Goal: Task Accomplishment & Management: Use online tool/utility

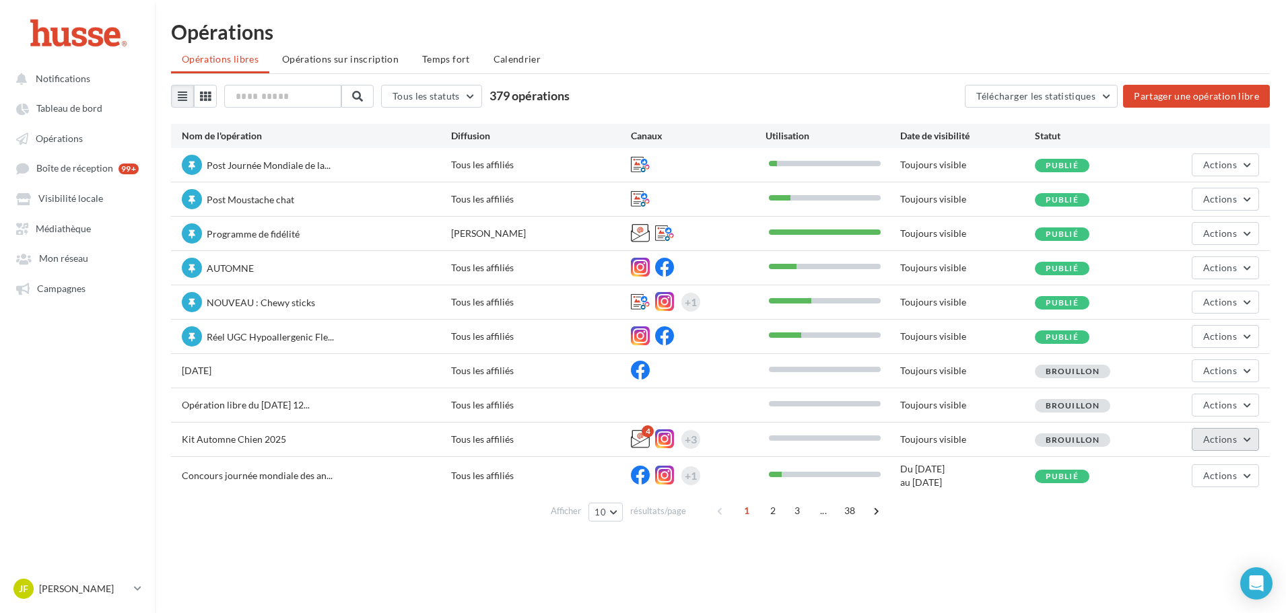
click at [1219, 441] on span "Actions" at bounding box center [1220, 439] width 34 height 11
click at [1156, 462] on button "Editer" at bounding box center [1192, 471] width 135 height 35
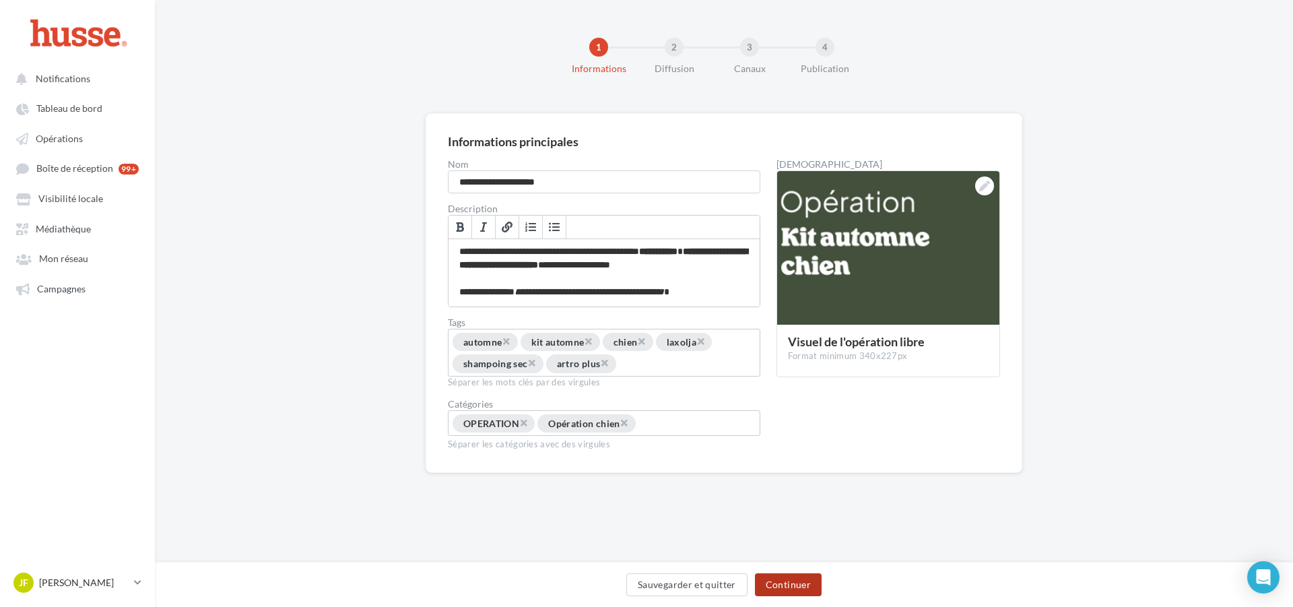
click at [783, 583] on button "Continuer" at bounding box center [788, 584] width 67 height 23
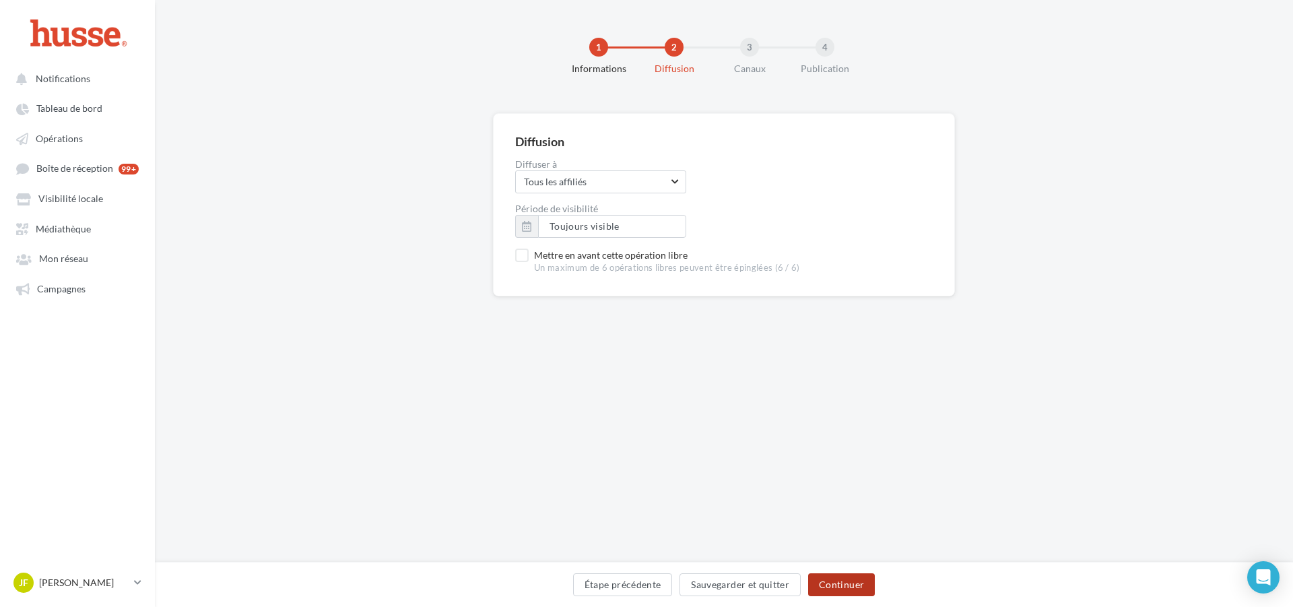
click at [844, 586] on button "Continuer" at bounding box center [841, 584] width 67 height 23
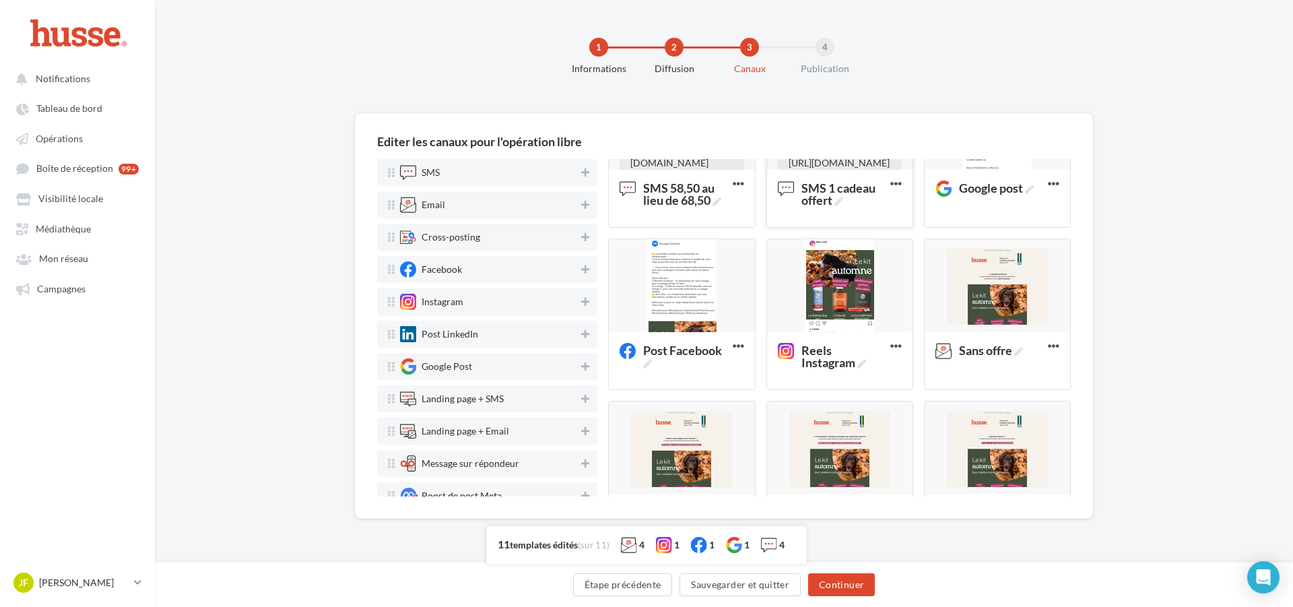
scroll to position [269, 0]
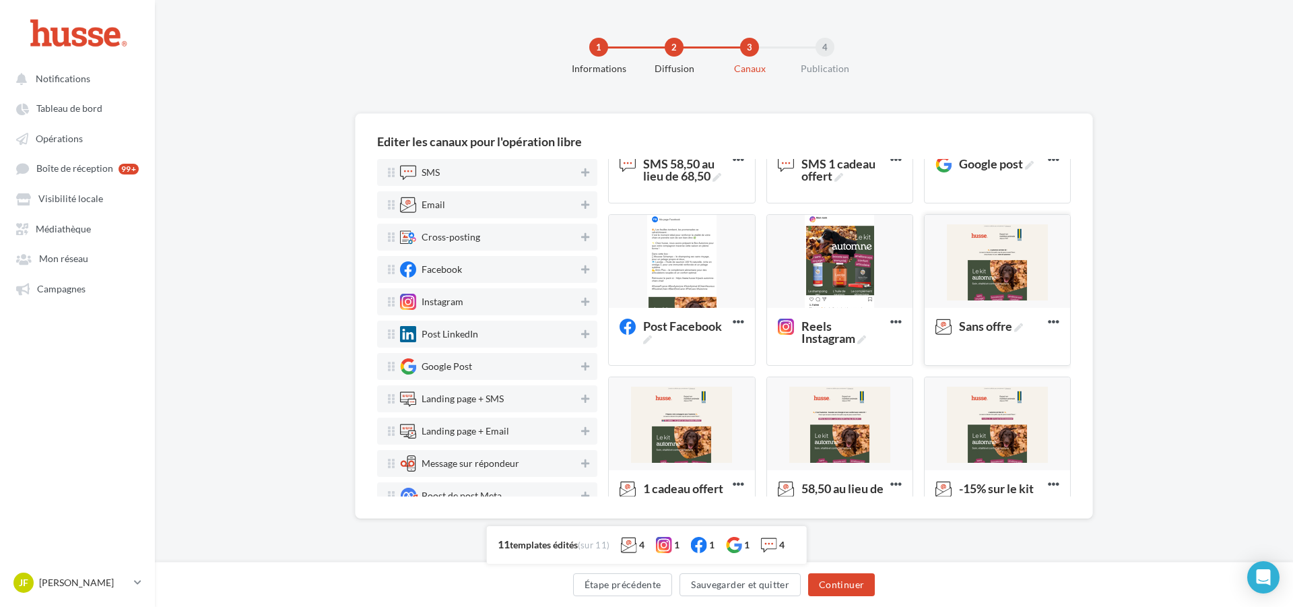
click at [975, 284] on div at bounding box center [997, 262] width 145 height 94
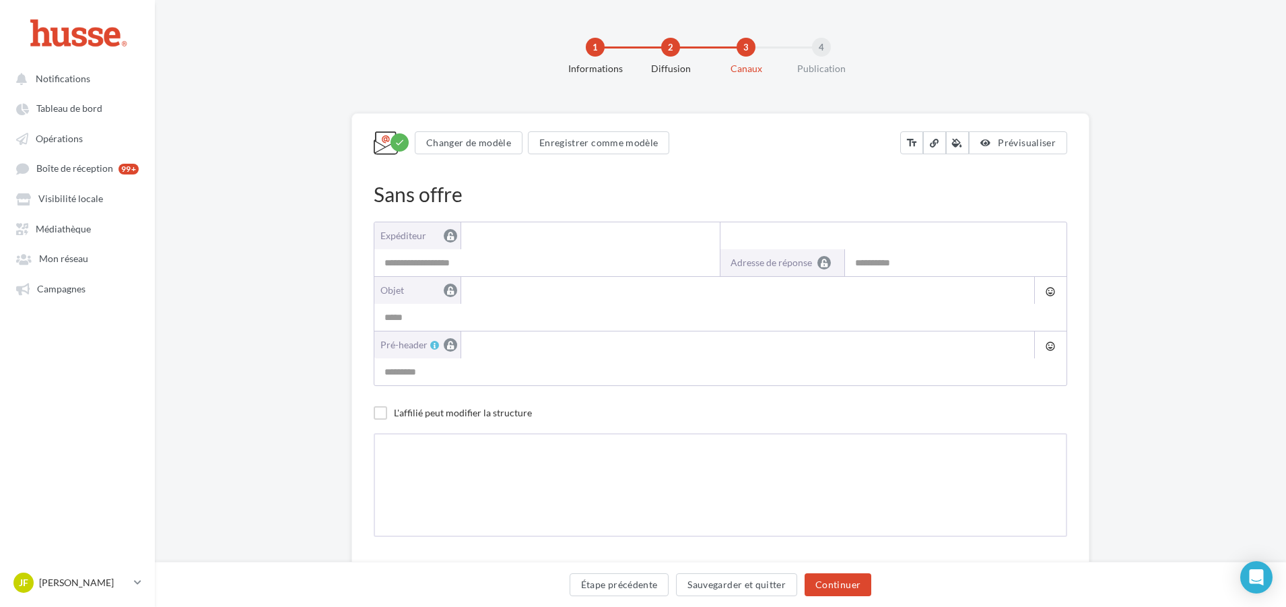
type input "**********"
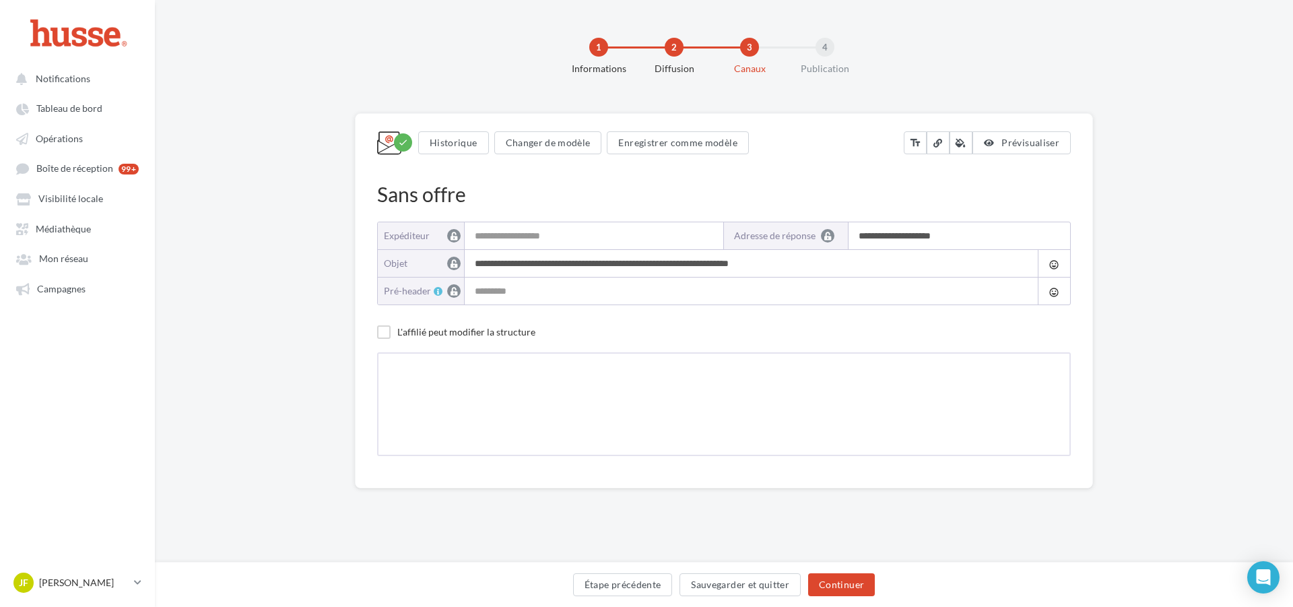
type input "**********"
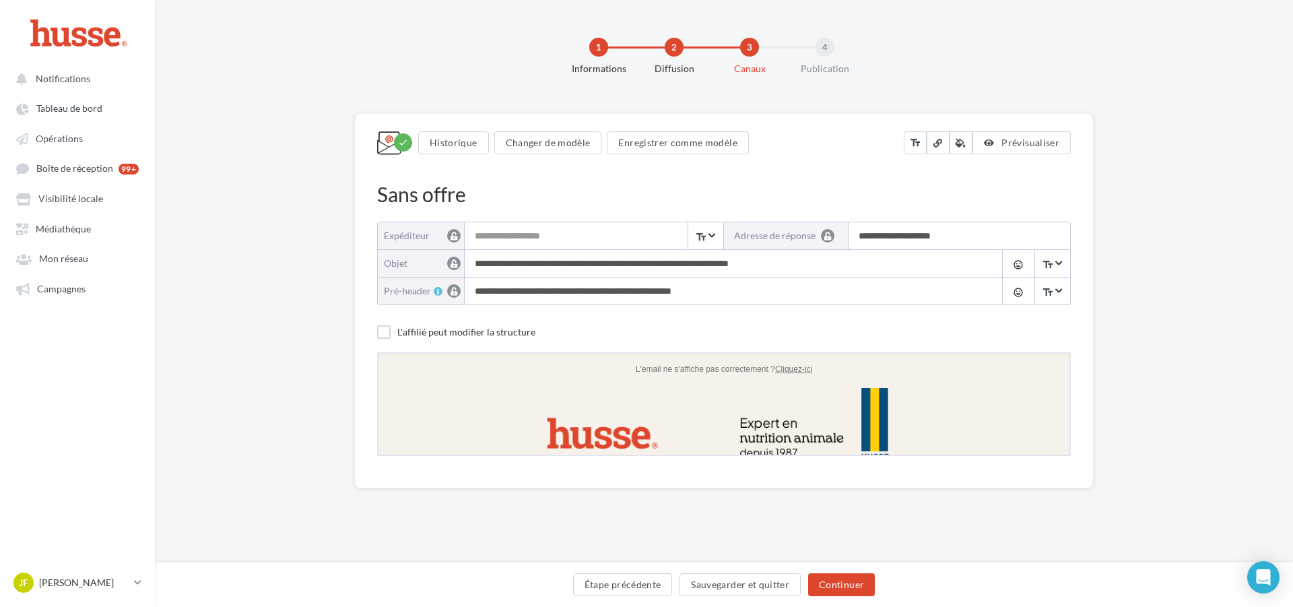
scroll to position [0, 0]
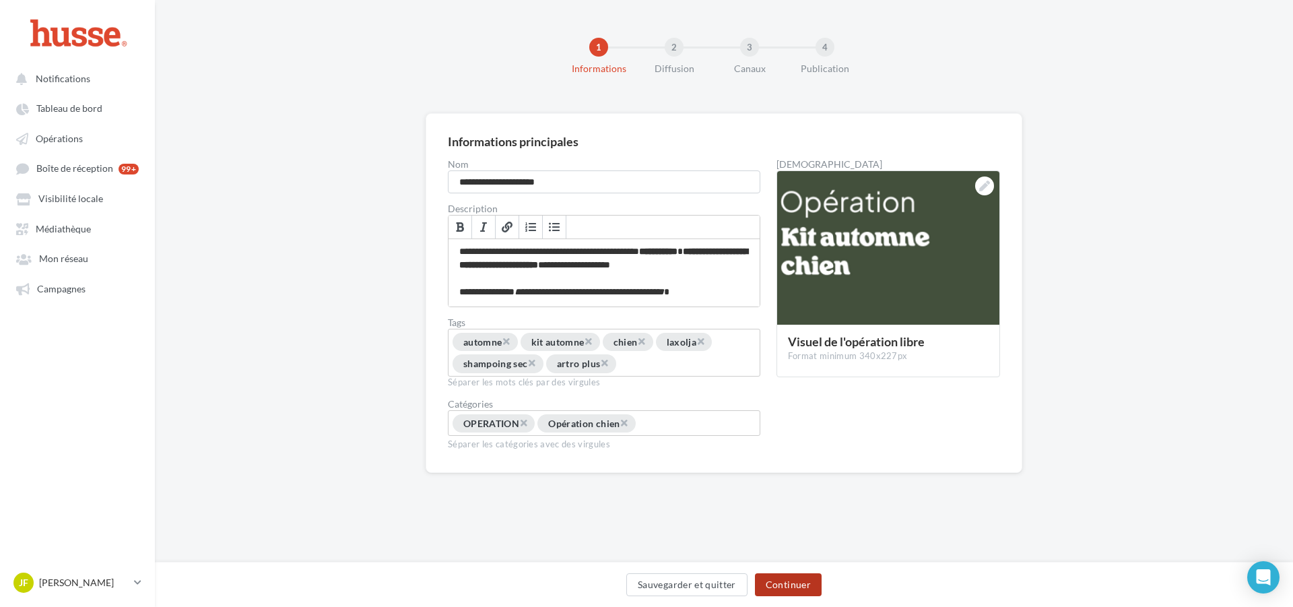
click at [807, 591] on button "Continuer" at bounding box center [788, 584] width 67 height 23
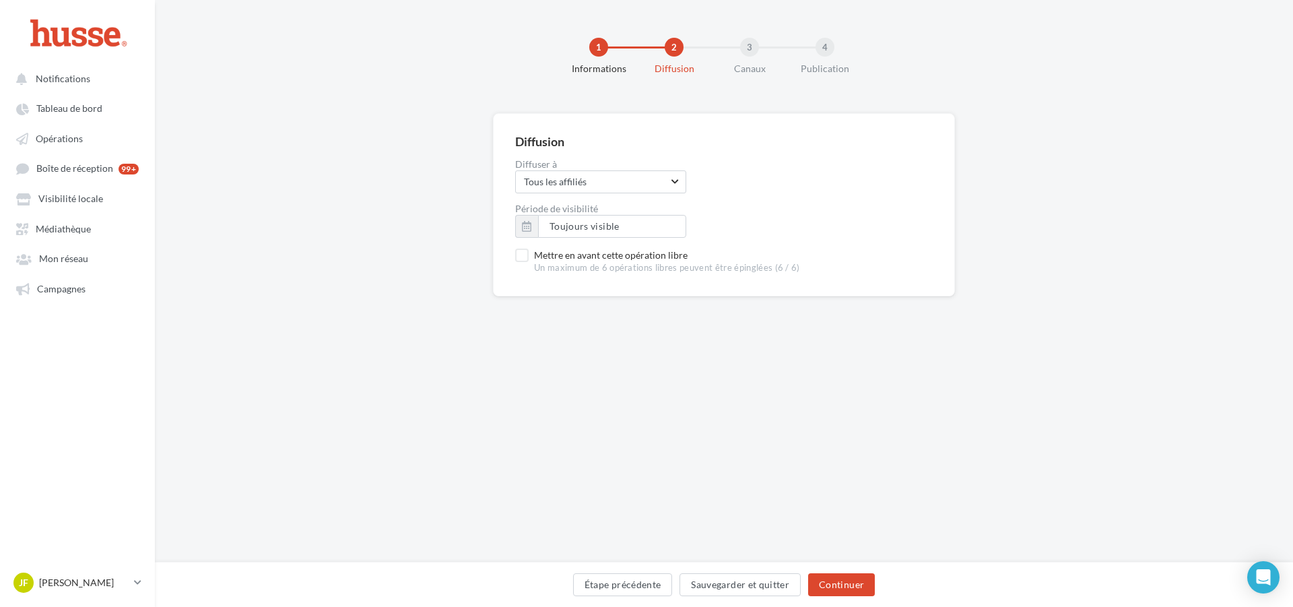
click at [863, 568] on div "Étape précédente Sauvegarder et quitter Continuer" at bounding box center [724, 584] width 1138 height 45
click at [839, 593] on button "Continuer" at bounding box center [841, 584] width 67 height 23
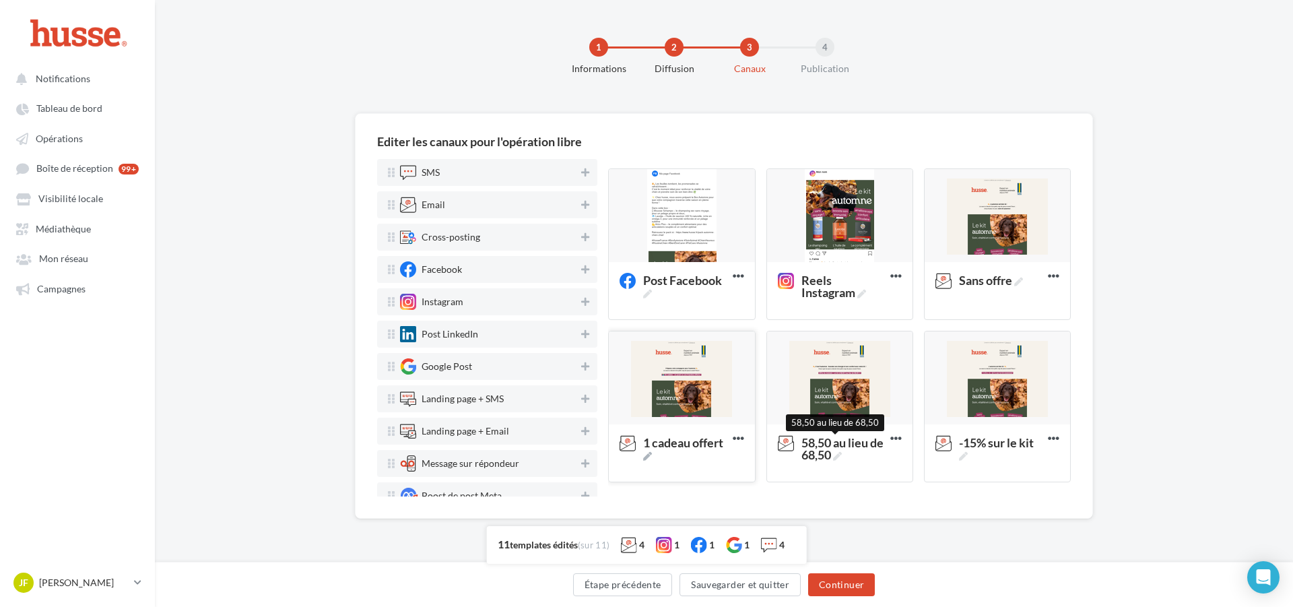
scroll to position [316, 0]
click at [687, 410] on div at bounding box center [681, 378] width 145 height 94
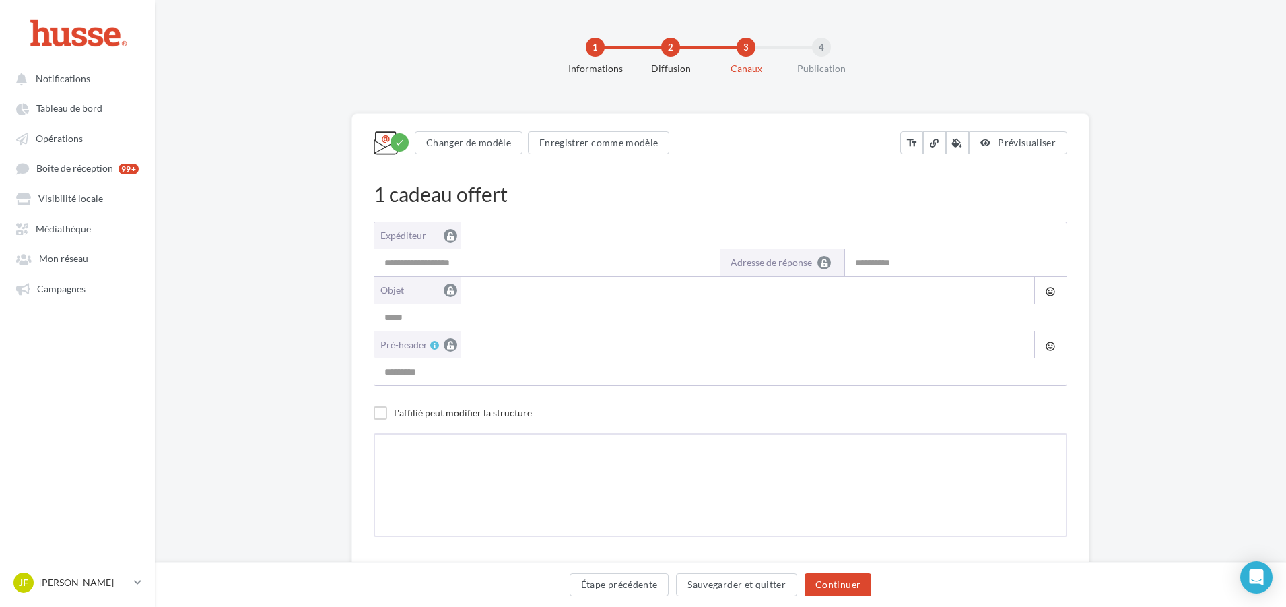
type input "**********"
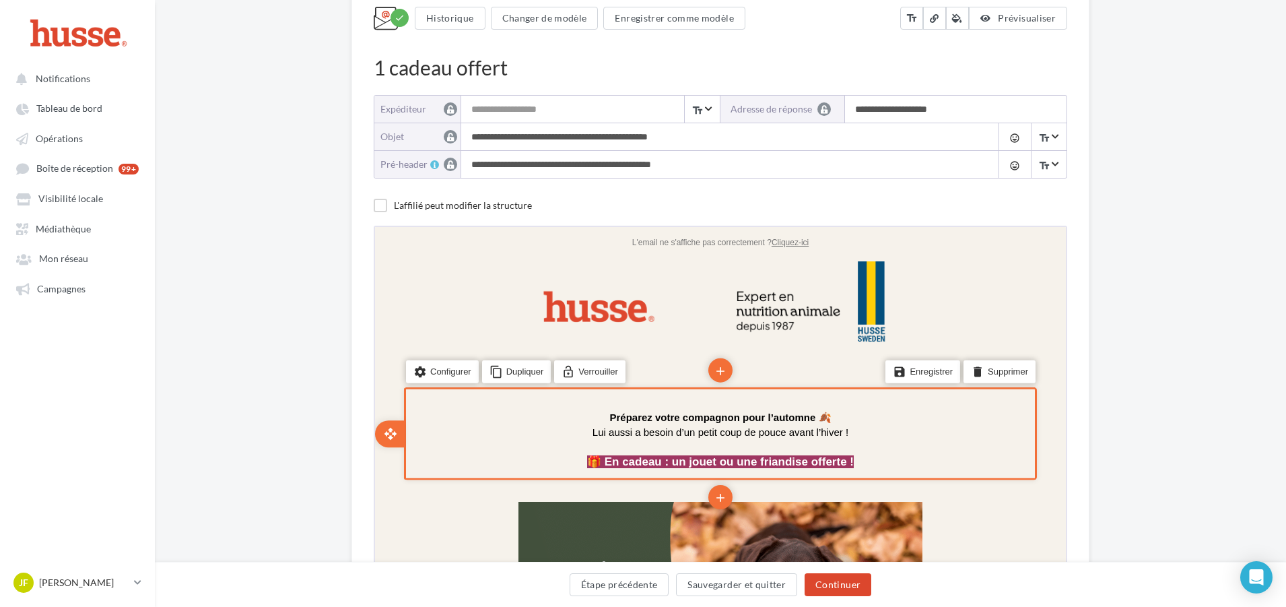
scroll to position [135, 0]
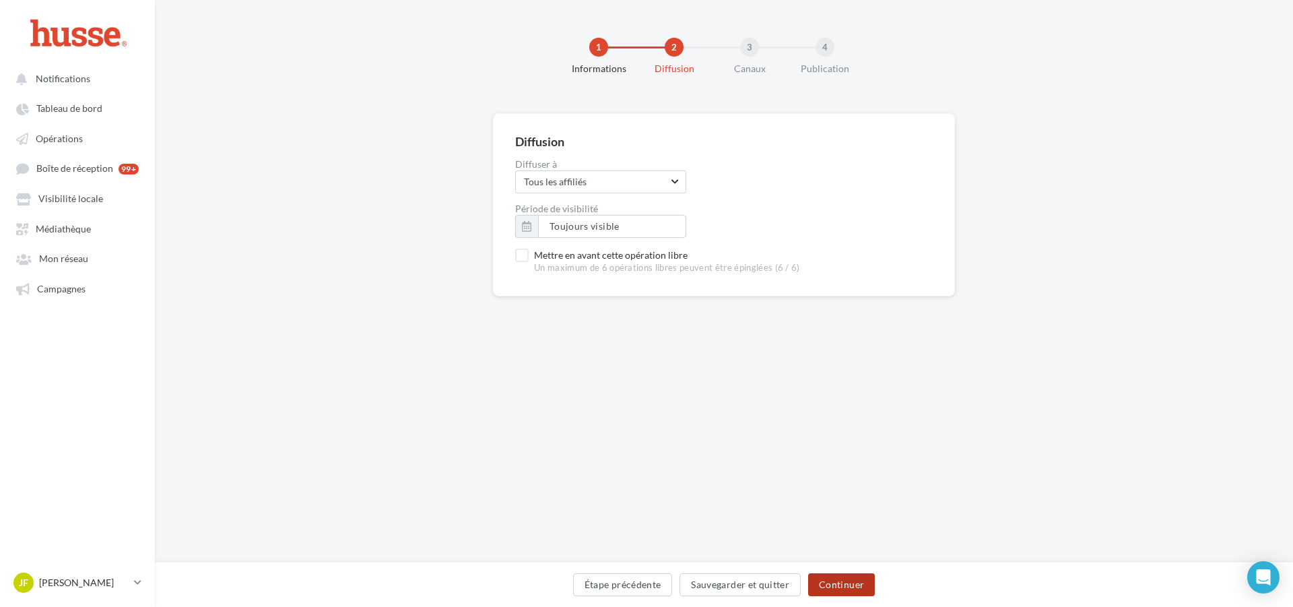
click at [856, 591] on button "Continuer" at bounding box center [841, 584] width 67 height 23
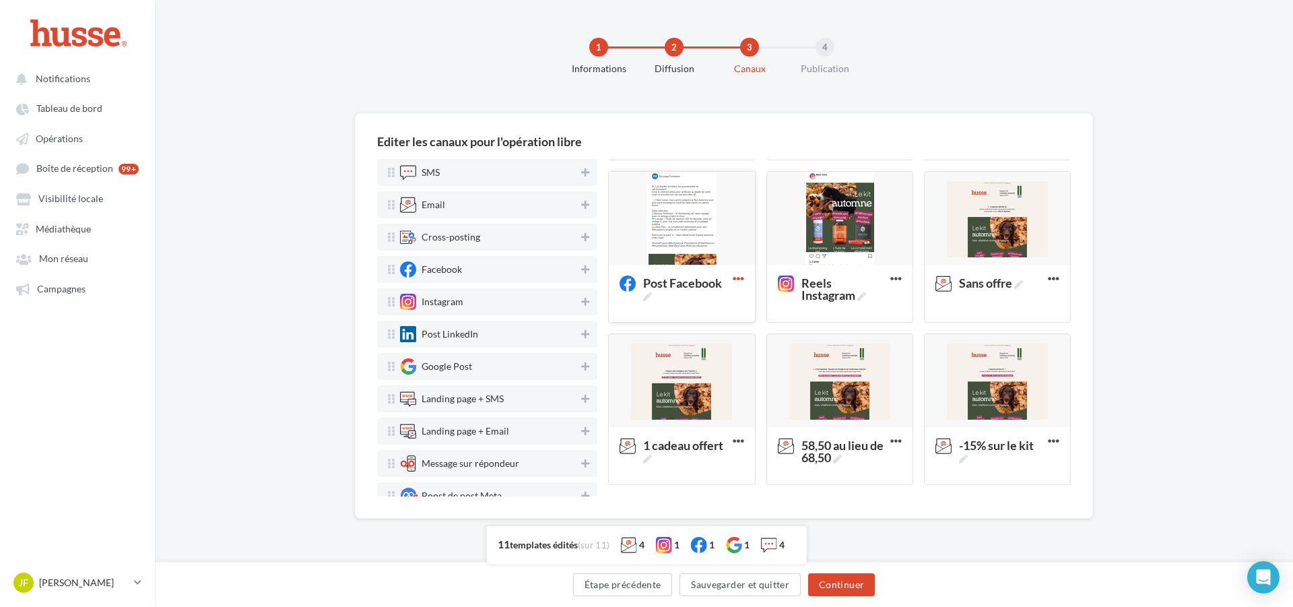
scroll to position [316, 0]
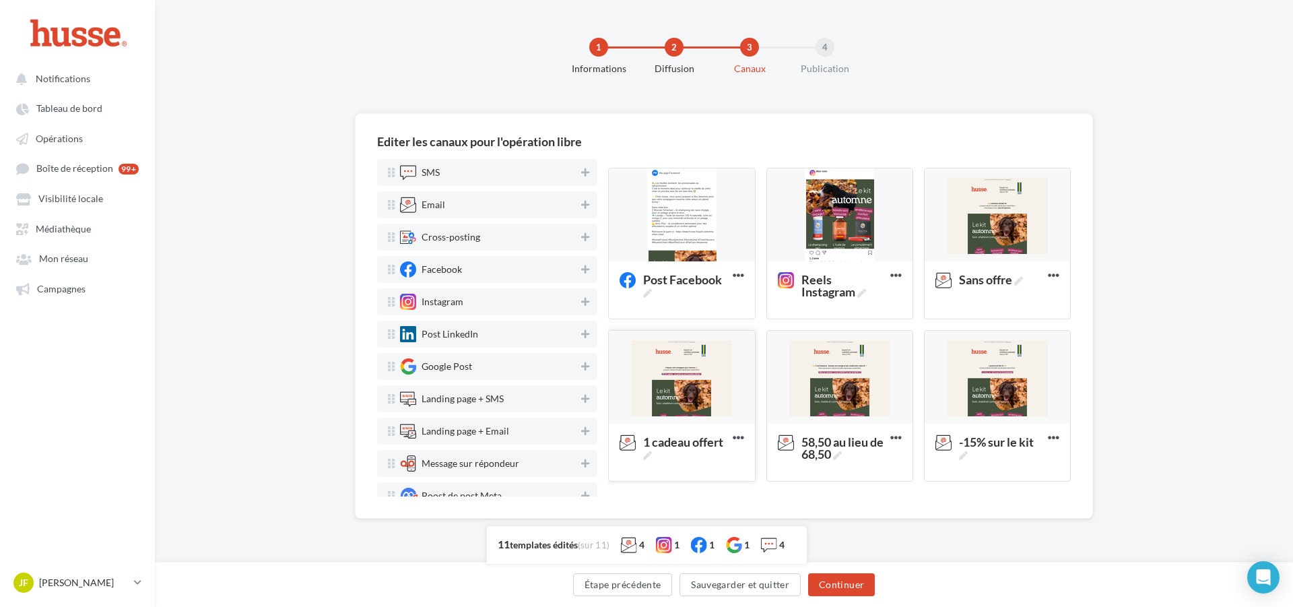
click at [679, 391] on div at bounding box center [681, 378] width 145 height 94
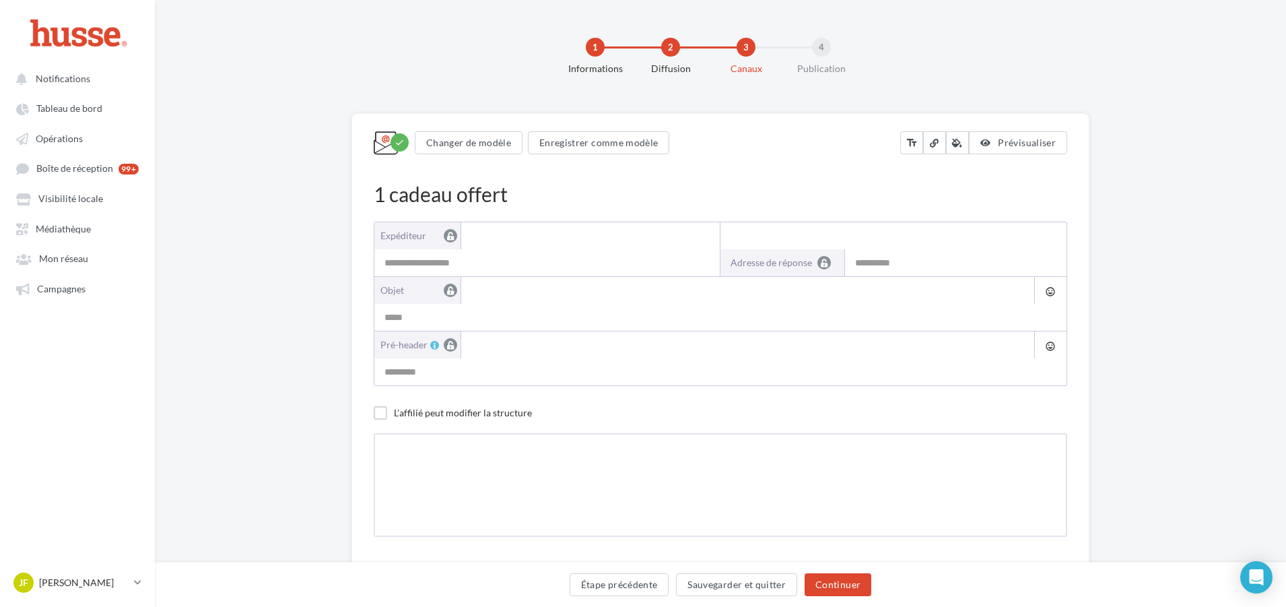
type input "**********"
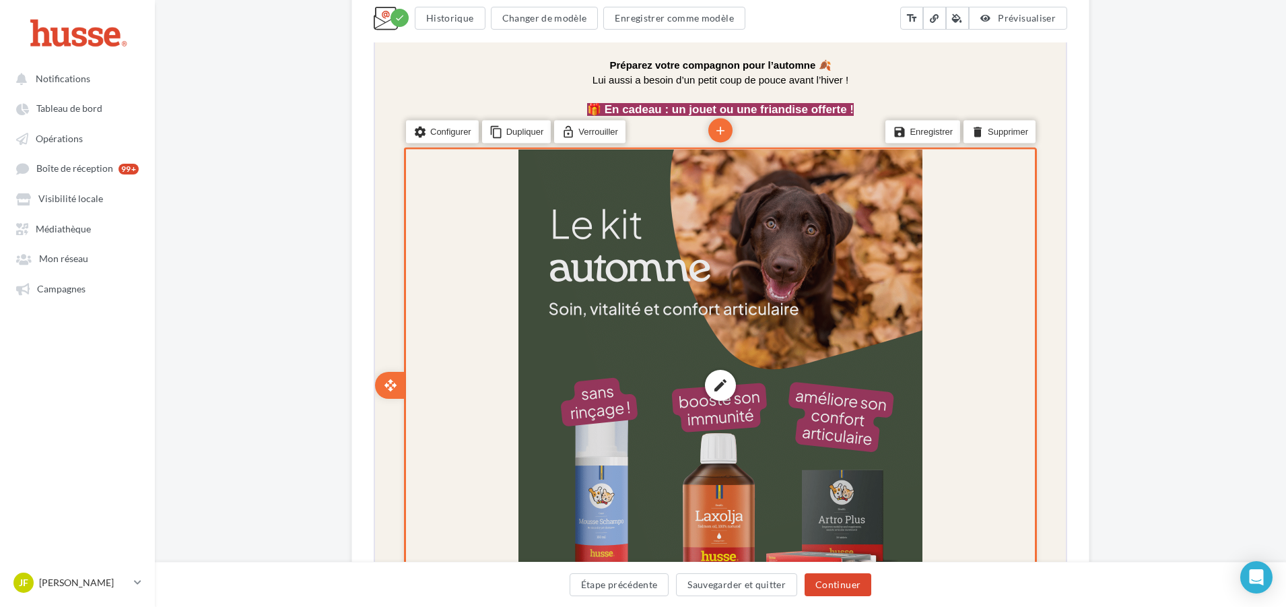
scroll to position [471, 0]
